Goal: Check status: Check status

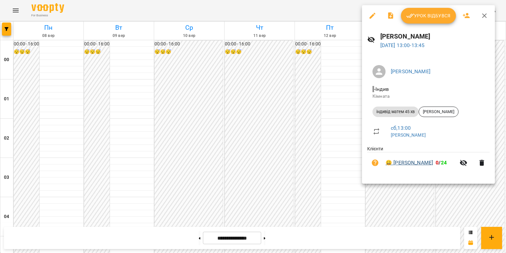
scroll to position [458, 0]
click at [366, 18] on button "button" at bounding box center [372, 16] width 16 height 16
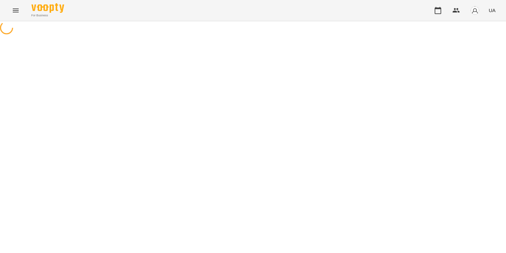
select select "**********"
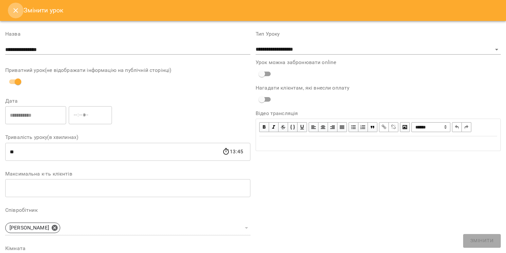
click at [15, 8] on icon "Close" at bounding box center [16, 11] width 8 height 8
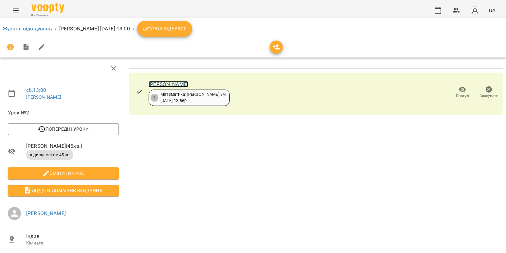
click at [159, 86] on link "[PERSON_NAME]" at bounding box center [168, 84] width 40 height 6
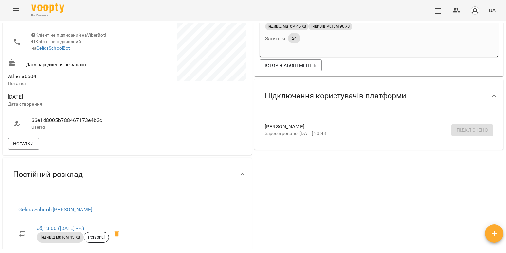
scroll to position [164, 0]
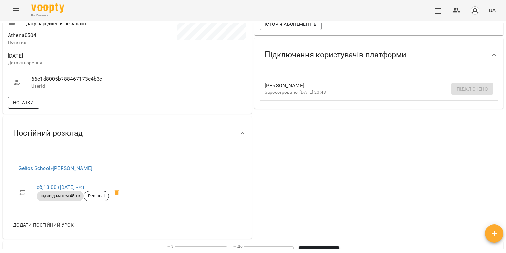
click at [26, 107] on span "Нотатки" at bounding box center [23, 103] width 21 height 8
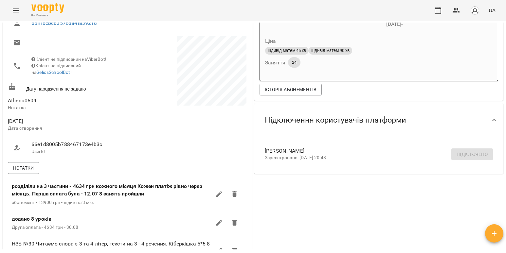
scroll to position [0, 0]
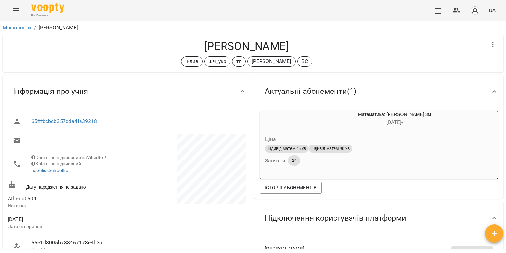
click at [10, 8] on button "Menu" at bounding box center [16, 11] width 16 height 16
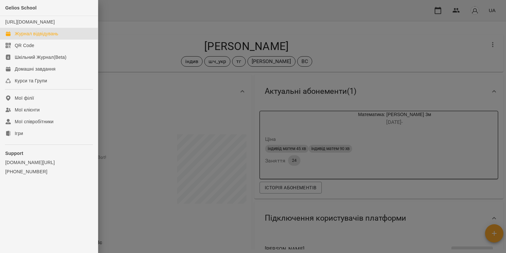
click at [51, 37] on div "Журнал відвідувань" at bounding box center [36, 33] width 43 height 7
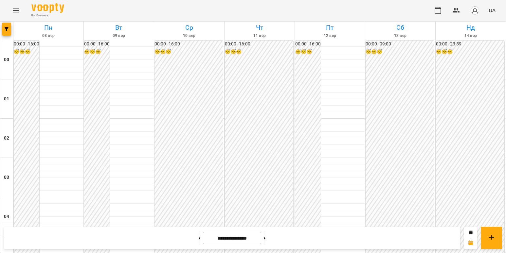
scroll to position [687, 0]
